Goal: Check status: Check status

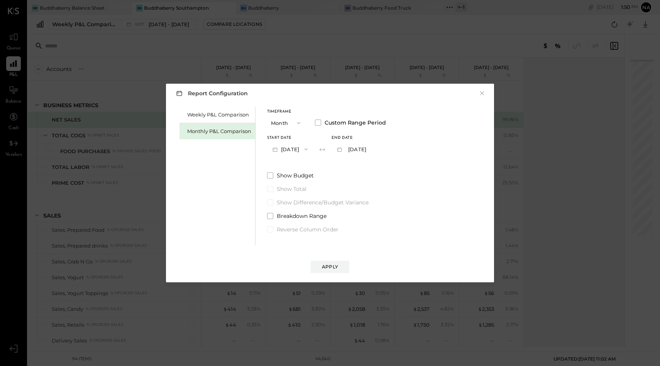
click at [484, 94] on button "×" at bounding box center [482, 94] width 7 height 8
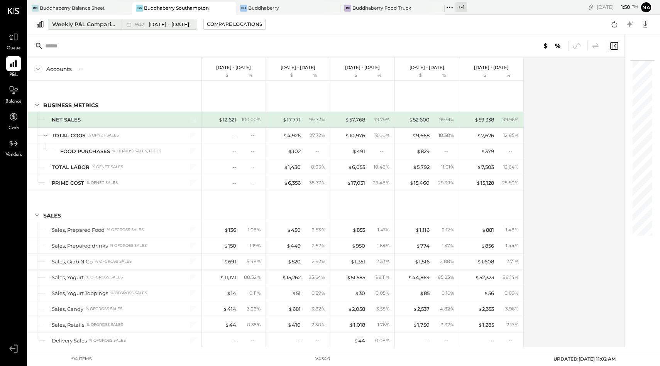
click at [172, 24] on span "[DATE] - [DATE]" at bounding box center [169, 24] width 41 height 7
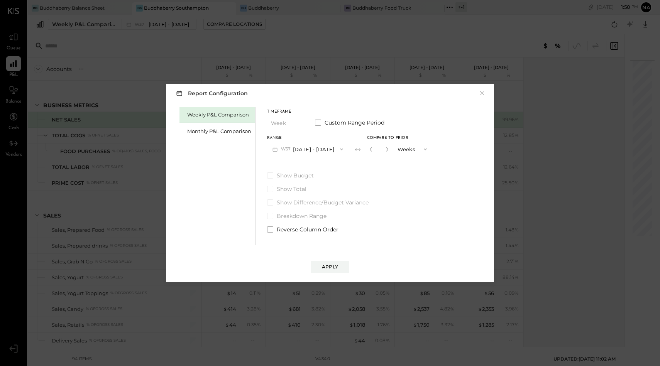
click at [314, 123] on div "Timeframe Week Custom Range Period" at bounding box center [349, 120] width 165 height 20
click at [317, 124] on span at bounding box center [318, 123] width 6 height 6
click at [304, 145] on button "[DATE]" at bounding box center [290, 149] width 46 height 14
click at [214, 129] on div "Monthly P&L Comparison" at bounding box center [219, 131] width 64 height 7
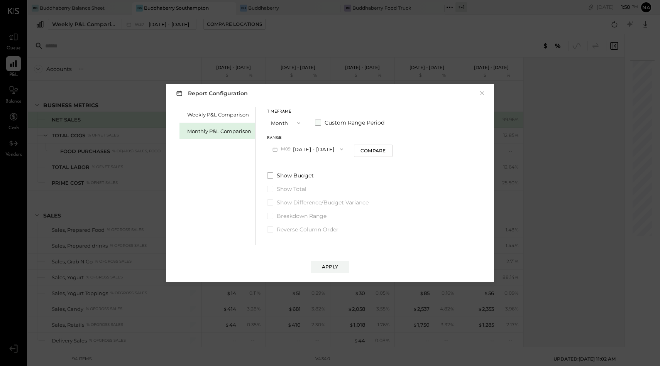
click at [320, 124] on span at bounding box center [318, 123] width 6 height 6
click at [294, 149] on button "[DATE]" at bounding box center [290, 149] width 46 height 14
click at [293, 269] on span "[DATE]" at bounding box center [285, 268] width 16 height 7
click at [371, 147] on button "[DATE]" at bounding box center [355, 149] width 46 height 14
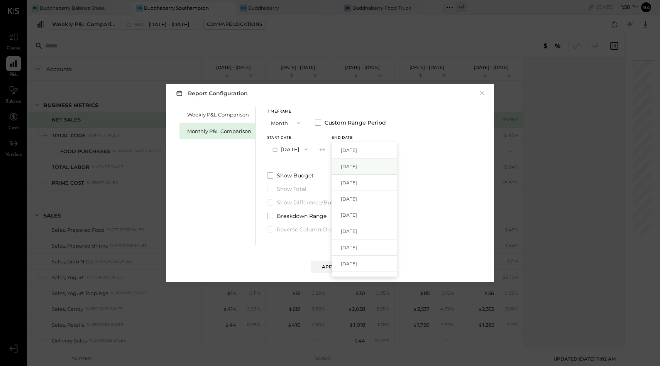
click at [371, 163] on div "[DATE]" at bounding box center [364, 167] width 65 height 16
click at [371, 148] on button "[DATE]" at bounding box center [355, 149] width 46 height 14
click at [357, 169] on span "[DATE]" at bounding box center [349, 171] width 16 height 7
click at [339, 265] on button "Apply" at bounding box center [330, 267] width 39 height 12
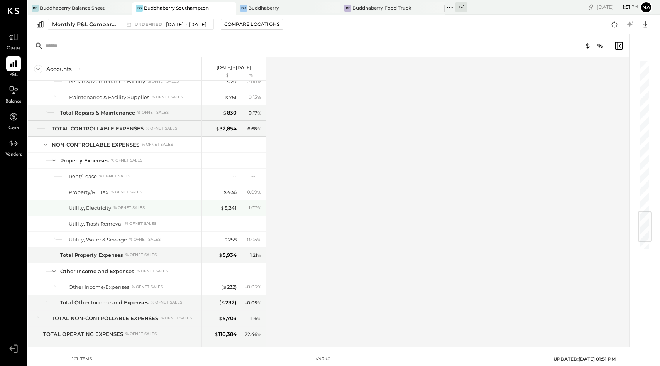
scroll to position [1349, 0]
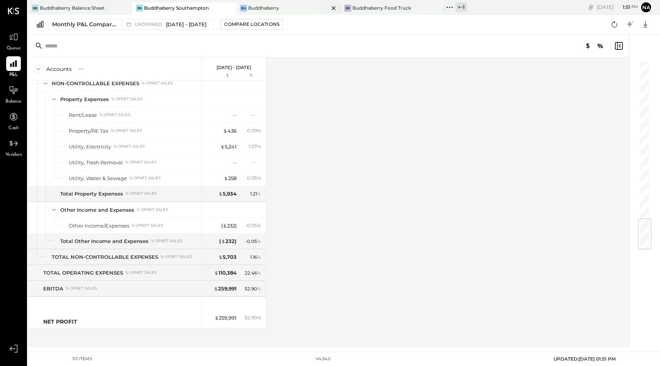
click at [274, 9] on div "Buddhaberry" at bounding box center [263, 8] width 31 height 7
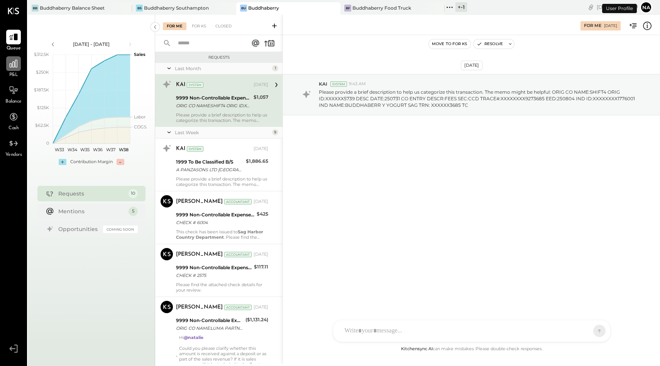
click at [14, 68] on icon at bounding box center [13, 64] width 10 height 10
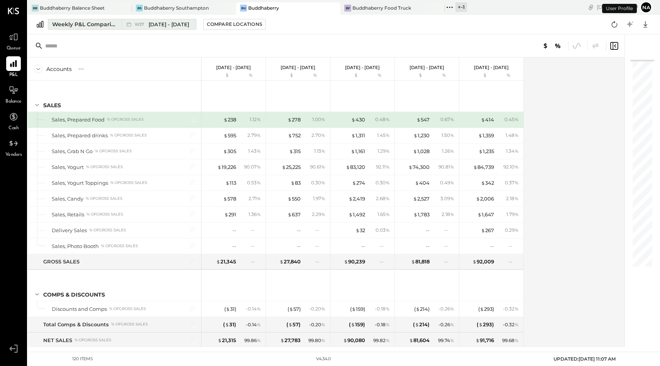
click at [102, 23] on div "Weekly P&L Comparison" at bounding box center [84, 24] width 65 height 8
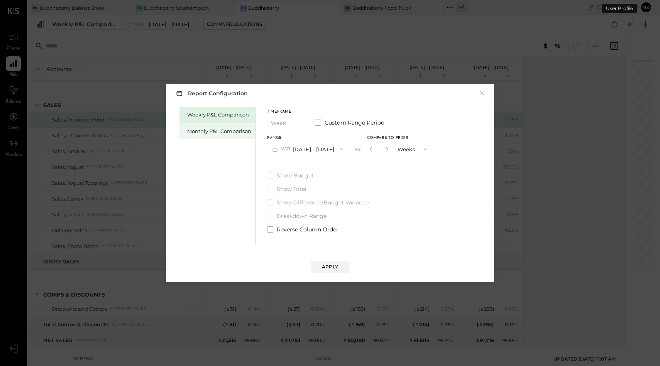
click at [231, 135] on div "Monthly P&L Comparison" at bounding box center [218, 131] width 76 height 16
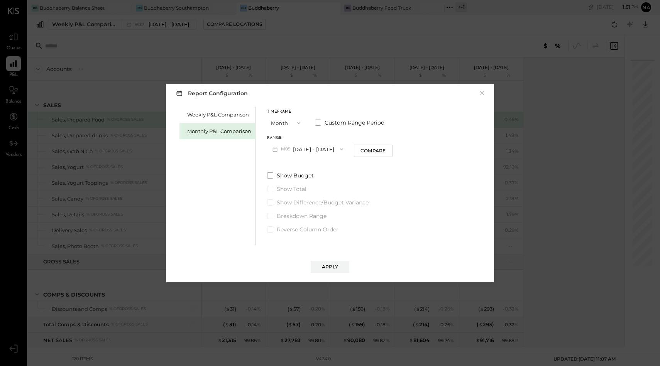
click at [299, 122] on icon "button" at bounding box center [299, 123] width 6 height 6
click at [322, 123] on label "Custom Range Period" at bounding box center [350, 123] width 70 height 8
click at [304, 148] on button "[DATE]" at bounding box center [290, 149] width 46 height 14
click at [293, 169] on span "[DATE]" at bounding box center [285, 169] width 16 height 7
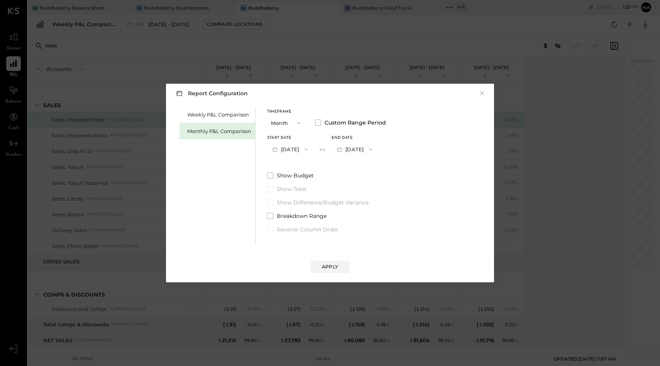
click at [373, 149] on button "[DATE]" at bounding box center [355, 149] width 46 height 14
click at [357, 221] on span "[DATE]" at bounding box center [349, 220] width 16 height 7
click at [319, 270] on button "Apply" at bounding box center [330, 267] width 39 height 12
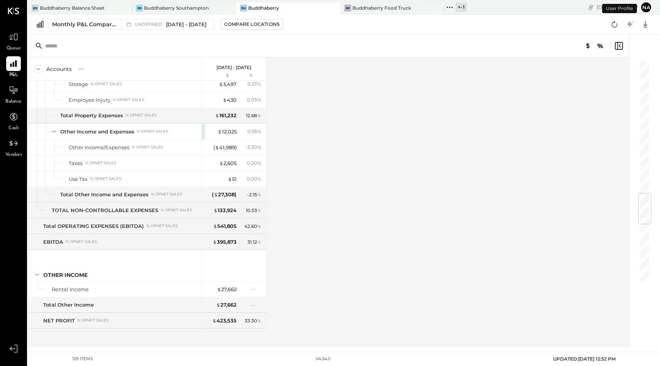
scroll to position [1603, 0]
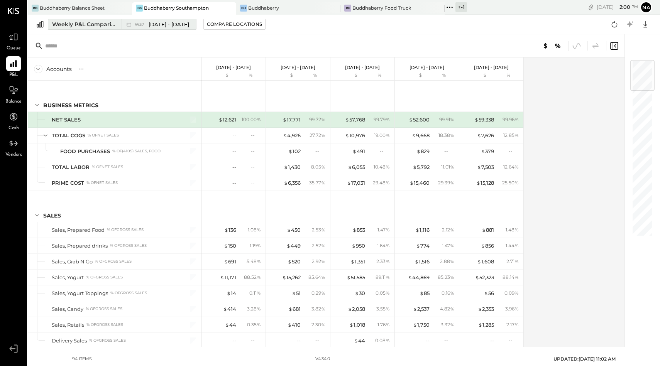
click at [87, 19] on button "Weekly P&L Comparison W37 [DATE] - [DATE]" at bounding box center [122, 24] width 149 height 11
